Goal: Check status

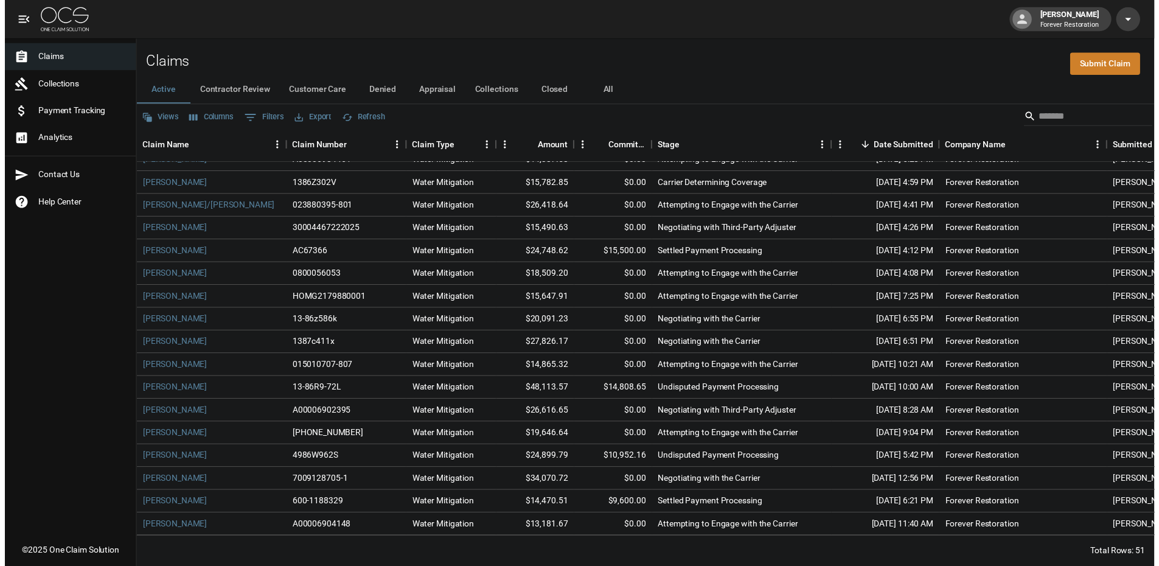
scroll to position [243, 0]
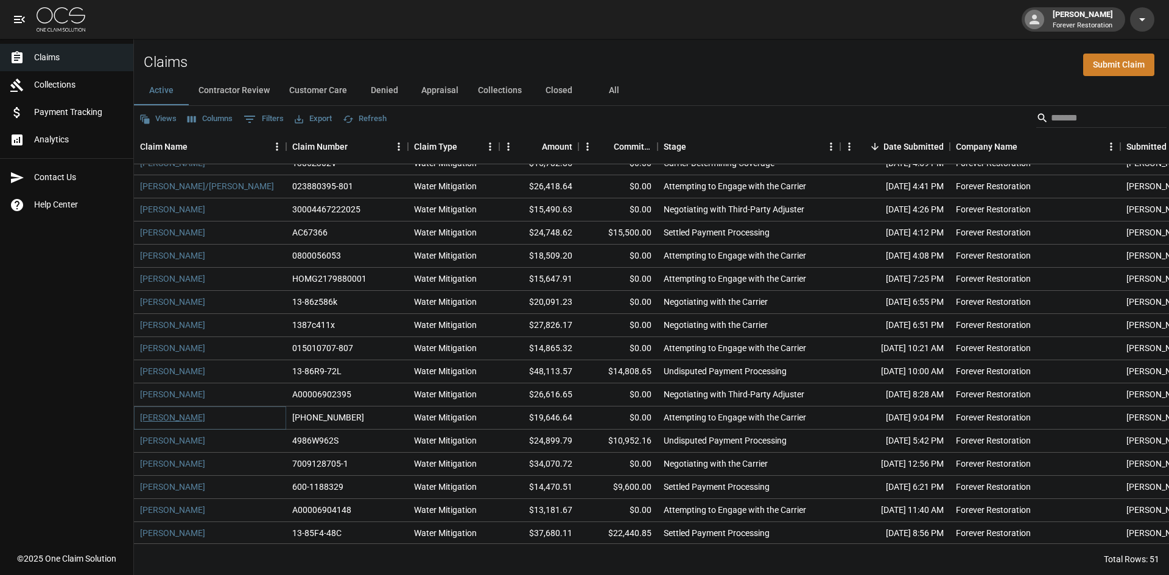
click at [184, 415] on link "[PERSON_NAME]" at bounding box center [172, 417] width 65 height 12
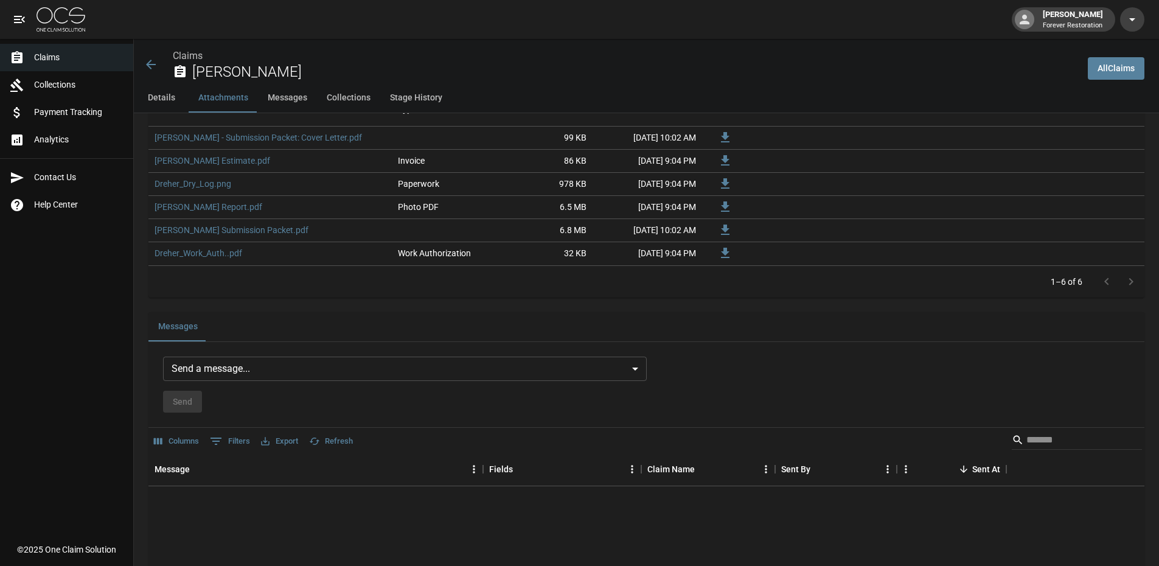
scroll to position [852, 0]
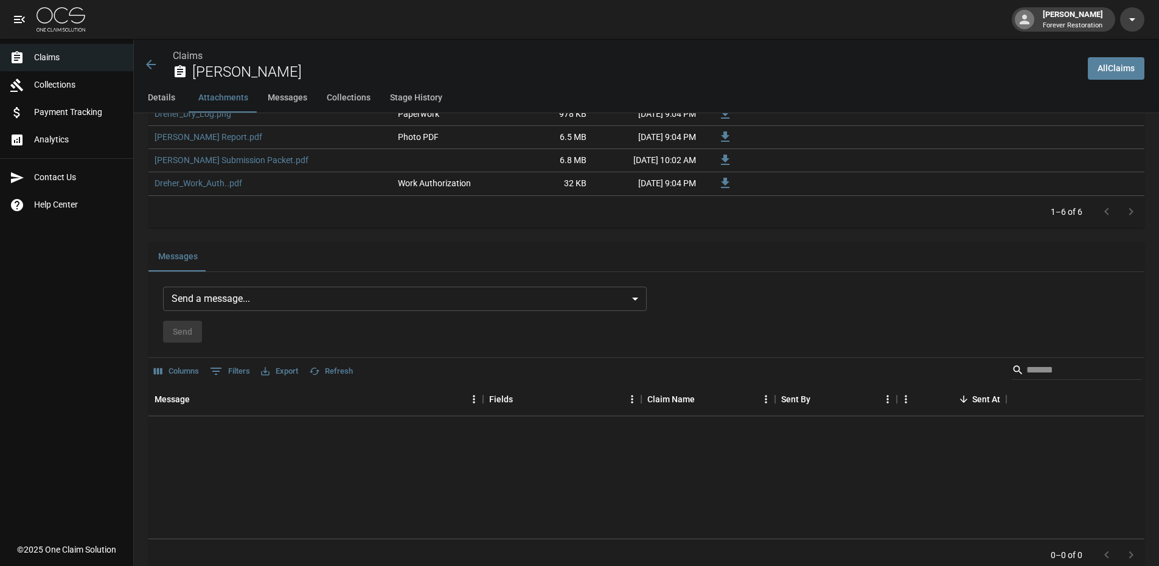
click at [322, 302] on body "[PERSON_NAME] Forever Restoration Claims Collections Payment Tracking Analytics…" at bounding box center [579, 102] width 1159 height 1909
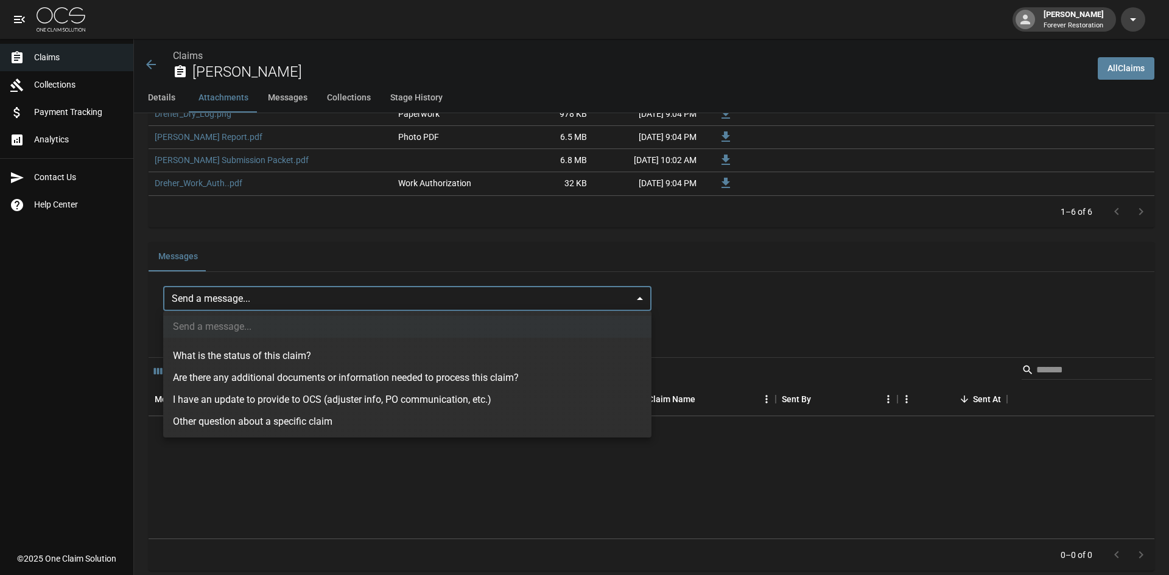
click at [382, 256] on div at bounding box center [584, 287] width 1169 height 575
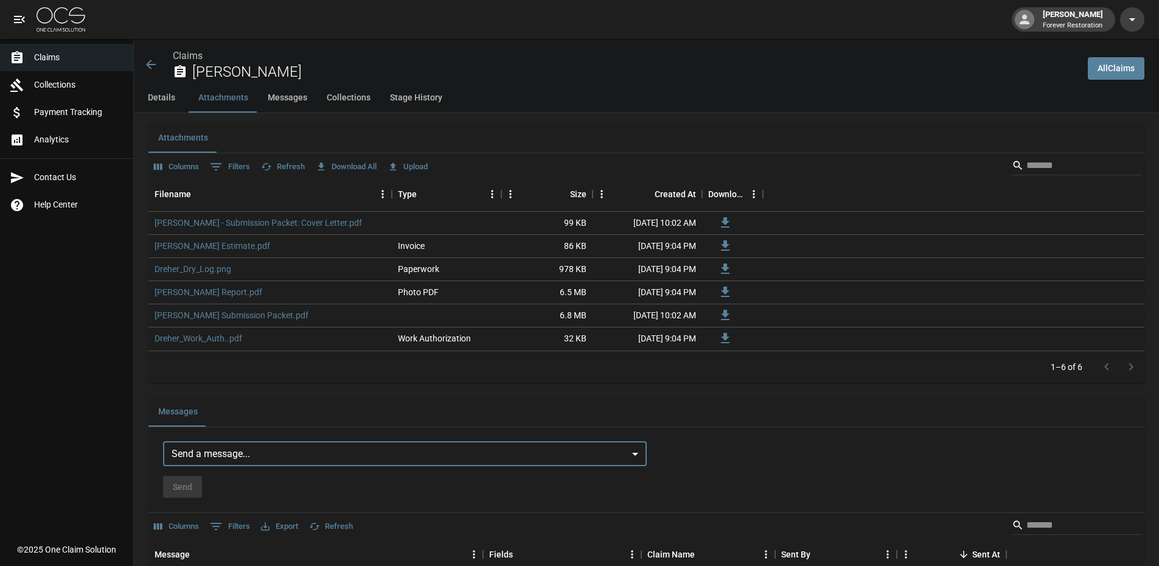
scroll to position [670, 0]
